Goal: Task Accomplishment & Management: Manage account settings

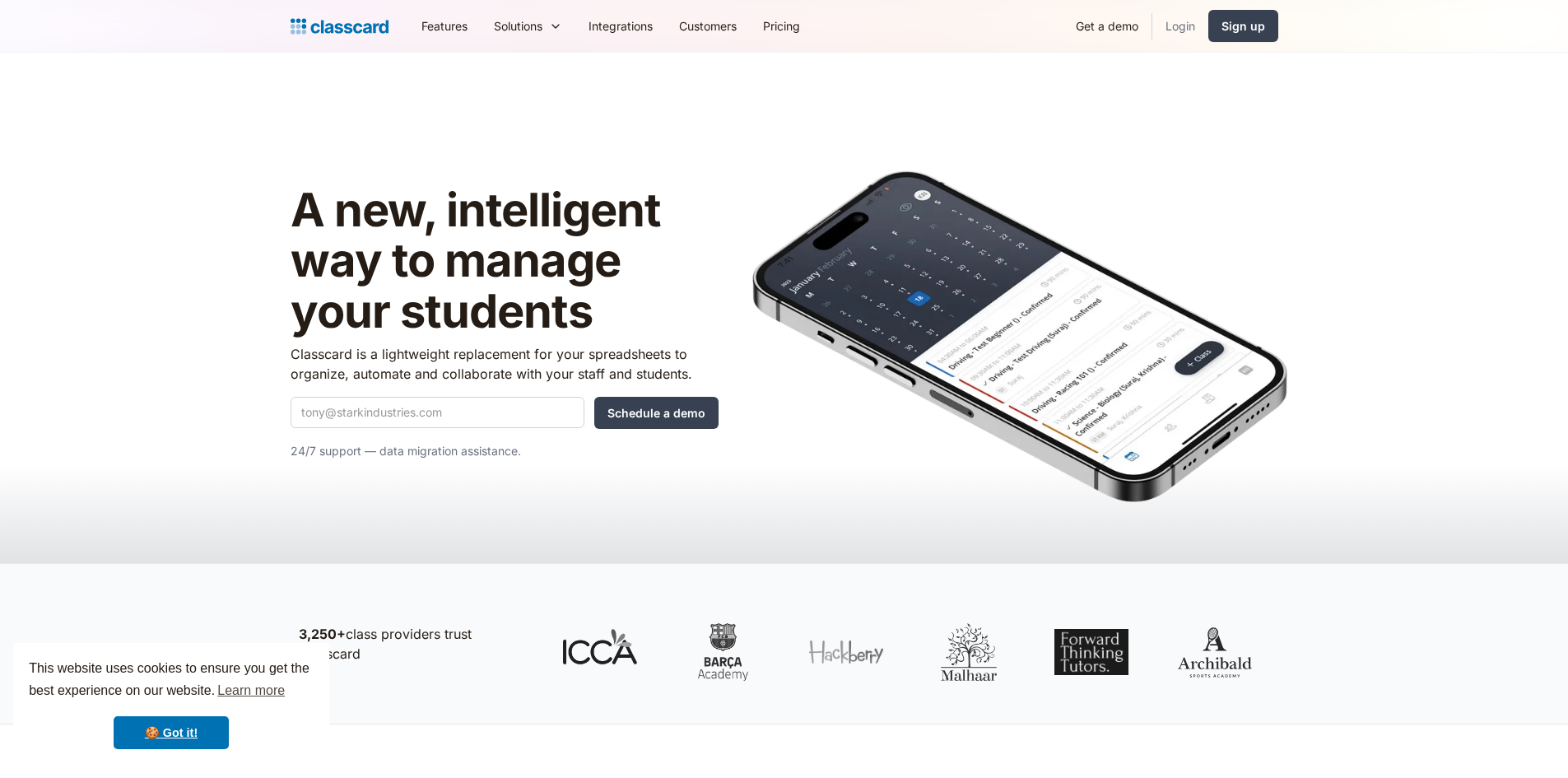
click at [1191, 24] on link "Login" at bounding box center [1180, 26] width 56 height 37
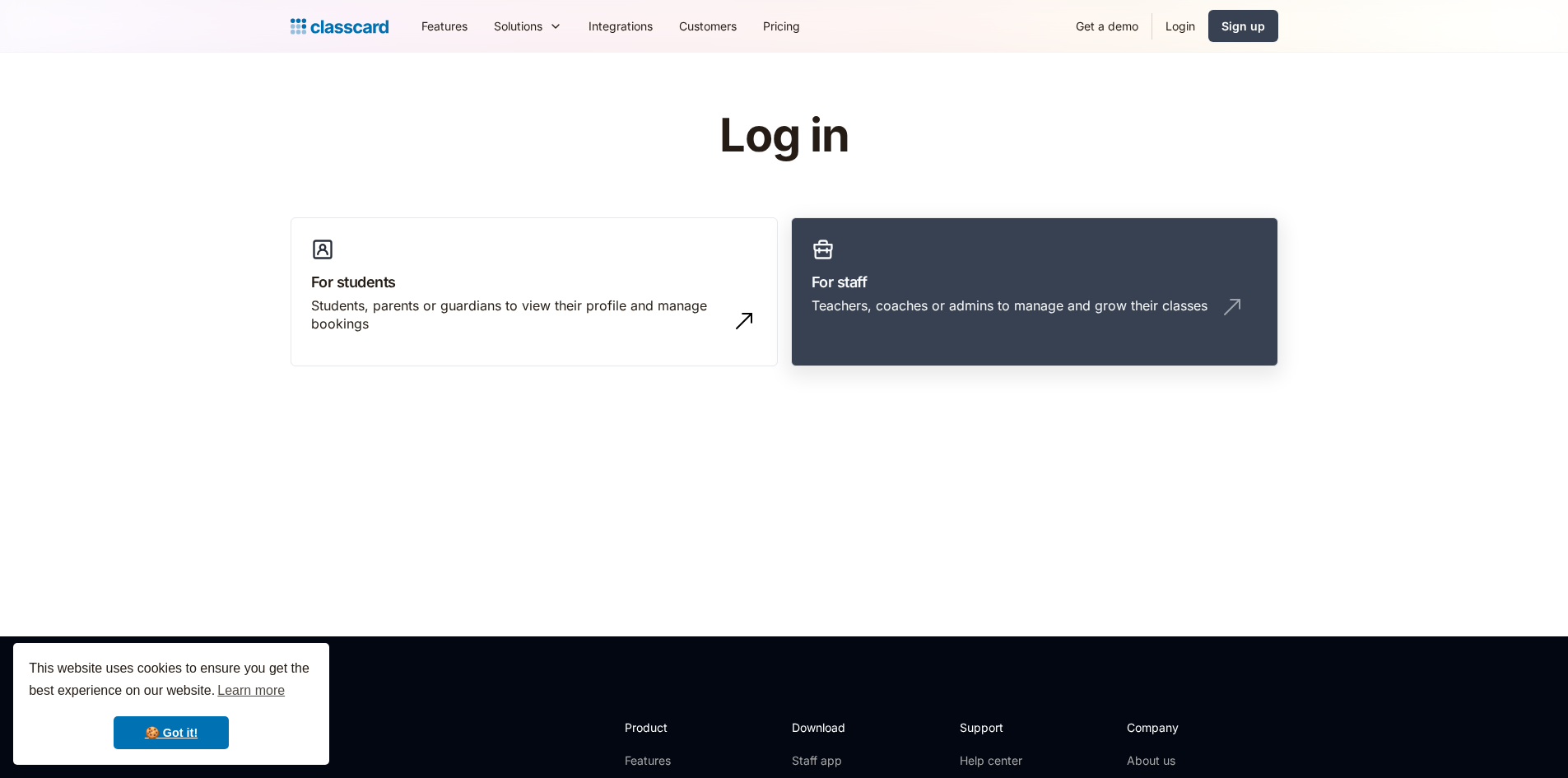
click at [947, 302] on div "Teachers, coaches or admins to manage and grow their classes" at bounding box center [1009, 305] width 396 height 18
